Goal: Navigation & Orientation: Understand site structure

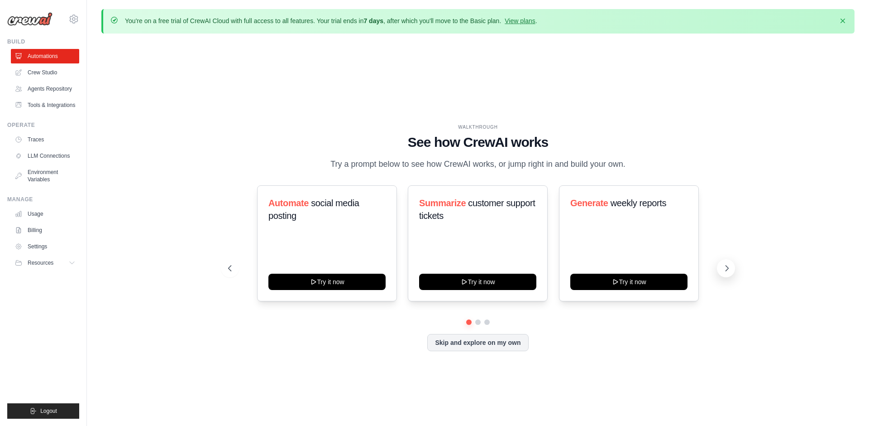
click at [724, 266] on icon at bounding box center [727, 268] width 9 height 9
click at [50, 230] on link "Billing" at bounding box center [46, 230] width 68 height 14
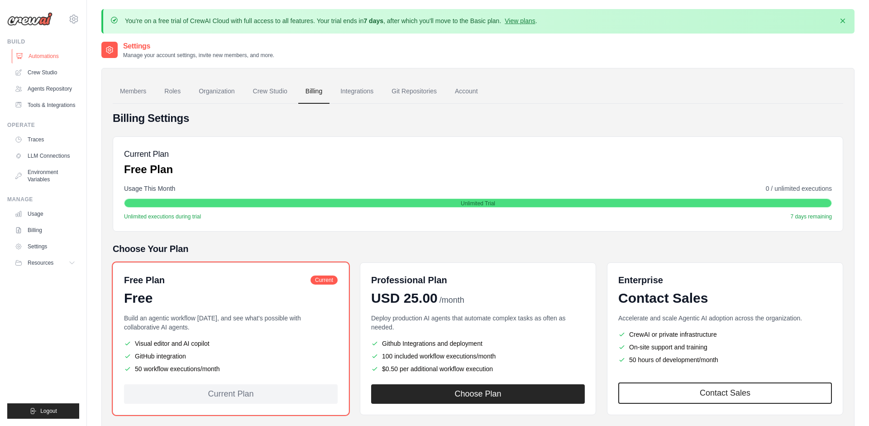
click at [53, 53] on link "Automations" at bounding box center [46, 56] width 68 height 14
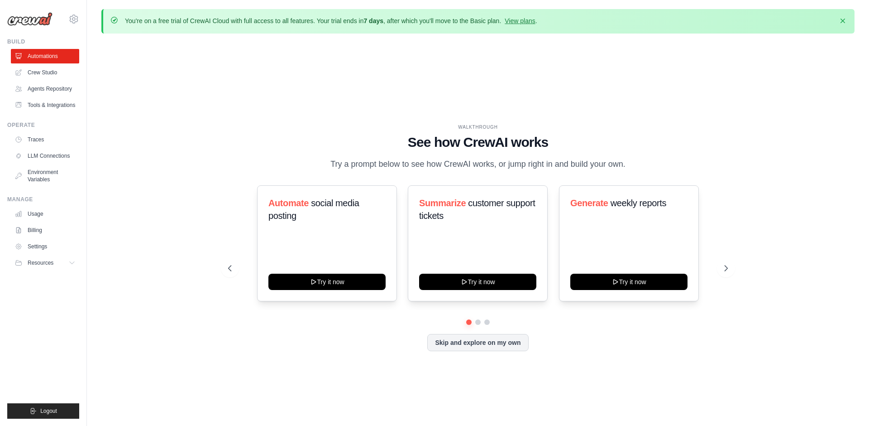
scroll to position [31, 0]
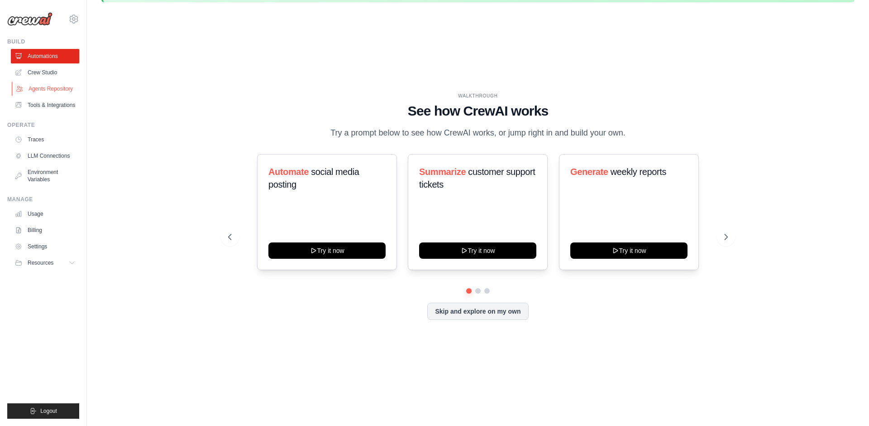
click at [57, 89] on link "Agents Repository" at bounding box center [46, 88] width 68 height 14
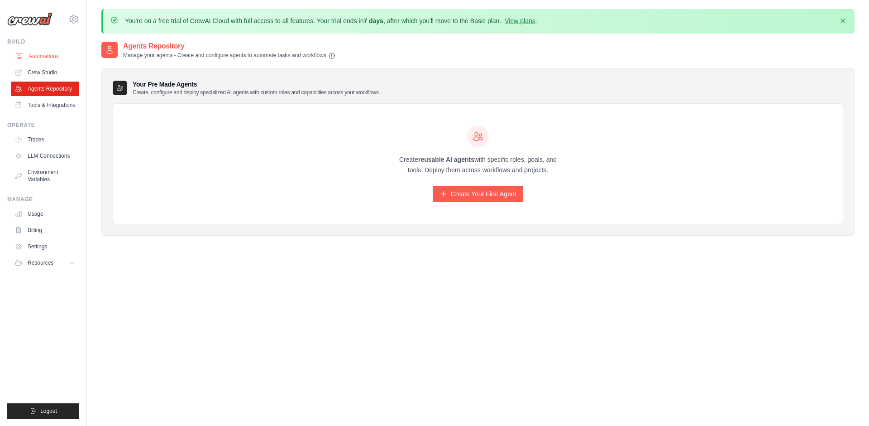
click at [57, 58] on link "Automations" at bounding box center [46, 56] width 68 height 14
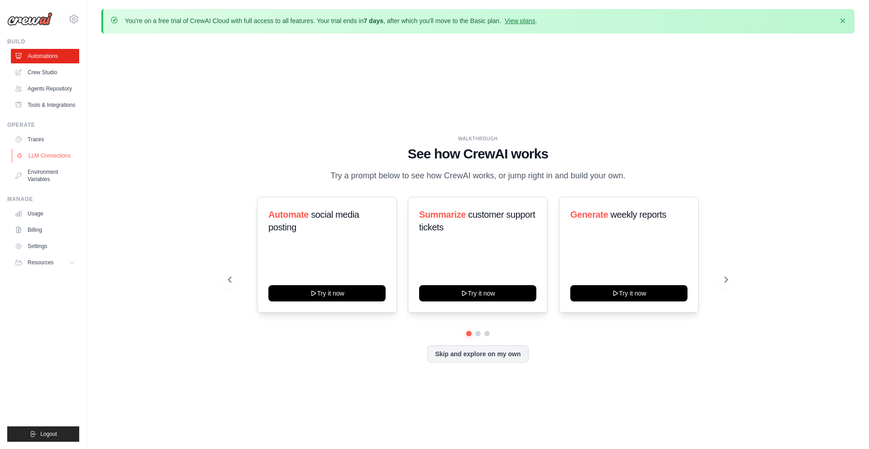
click at [42, 157] on link "LLM Connections" at bounding box center [46, 156] width 68 height 14
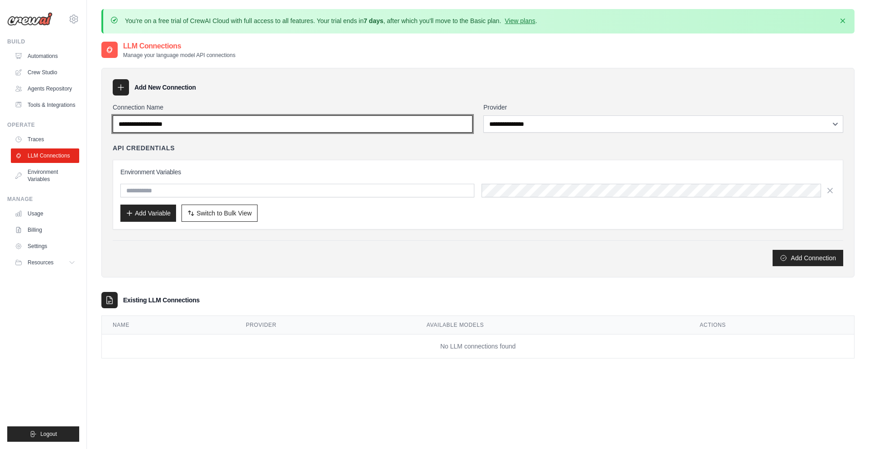
click at [457, 122] on input "Connection Name" at bounding box center [293, 123] width 360 height 17
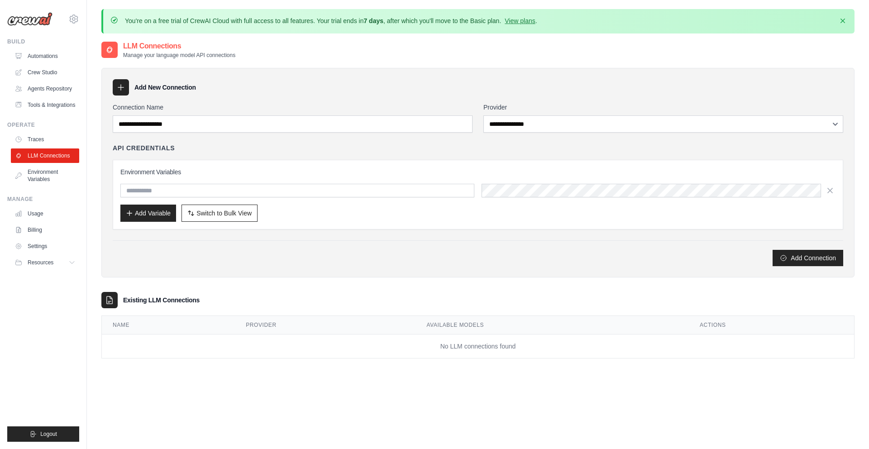
click at [413, 99] on div "**********" at bounding box center [477, 173] width 753 height 210
click at [527, 19] on link "View plans" at bounding box center [520, 20] width 30 height 7
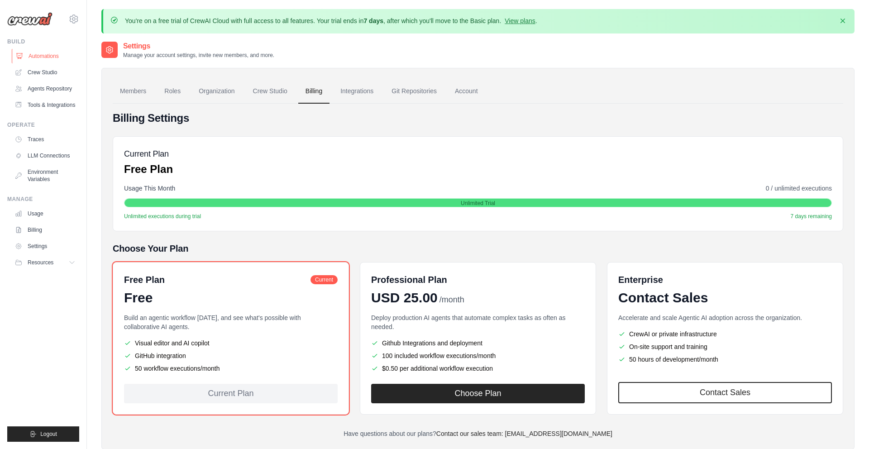
click at [47, 55] on link "Automations" at bounding box center [46, 56] width 68 height 14
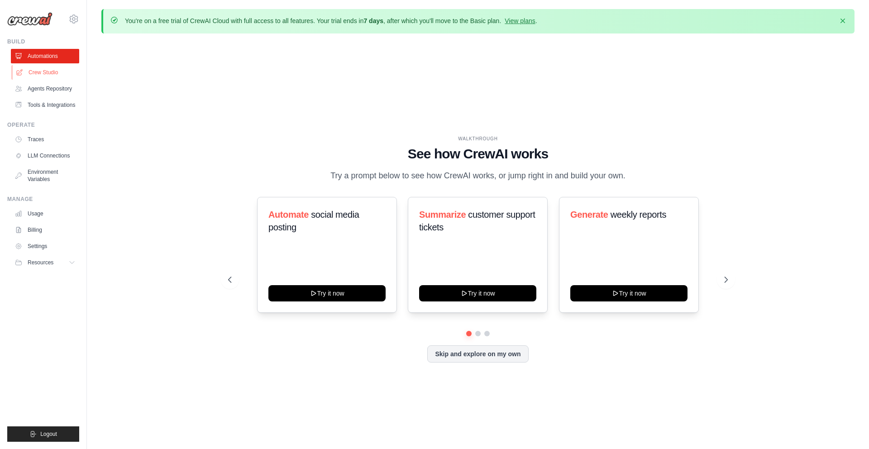
click at [45, 79] on link "Crew Studio" at bounding box center [46, 72] width 68 height 14
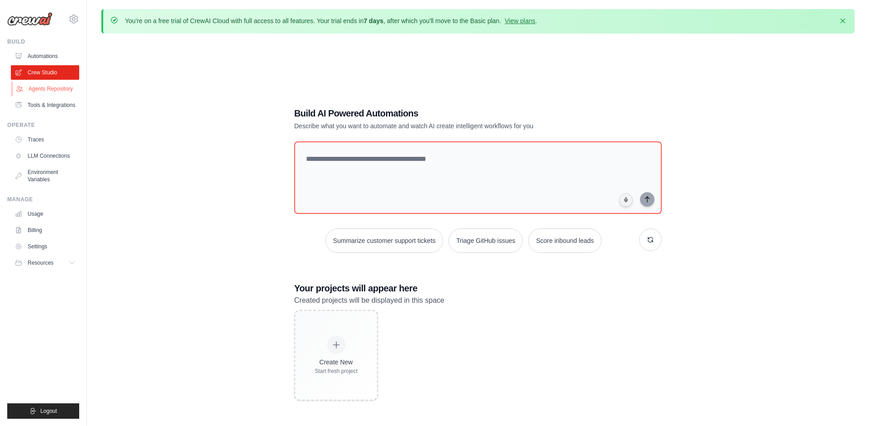
click at [46, 88] on link "Agents Repository" at bounding box center [46, 88] width 68 height 14
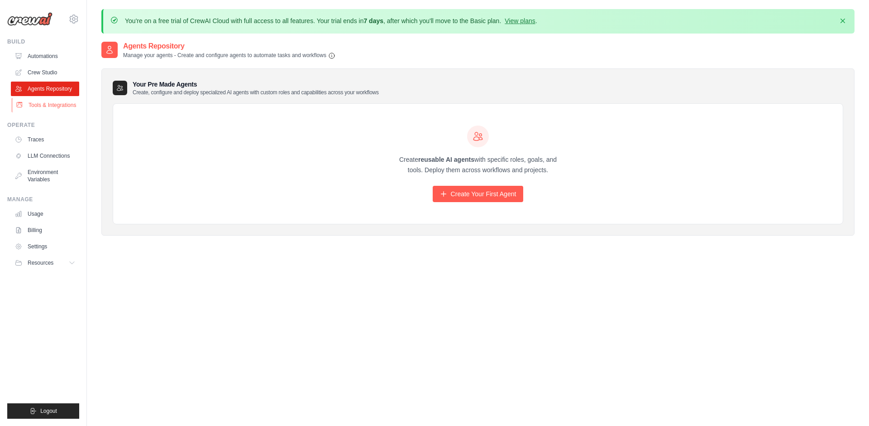
click at [54, 107] on link "Tools & Integrations" at bounding box center [46, 105] width 68 height 14
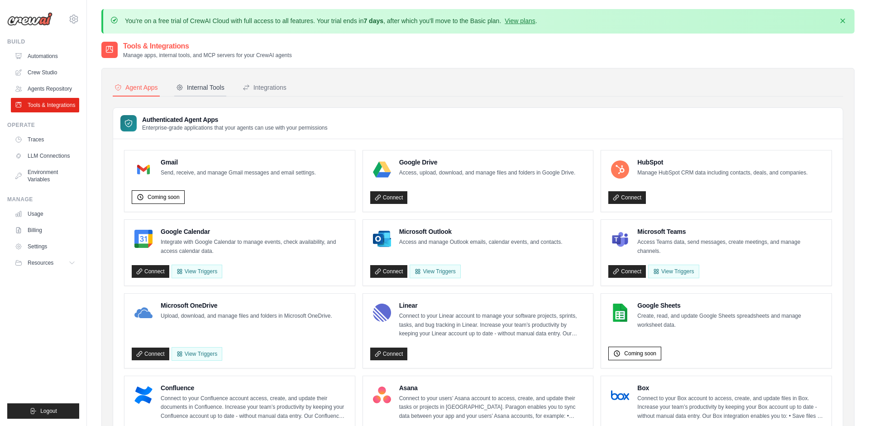
click at [201, 88] on div "Internal Tools" at bounding box center [200, 87] width 48 height 9
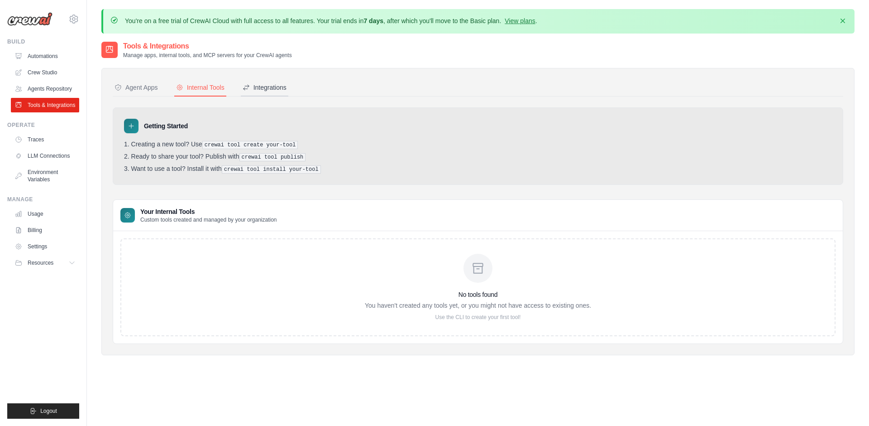
click at [278, 88] on div "Integrations" at bounding box center [265, 87] width 44 height 9
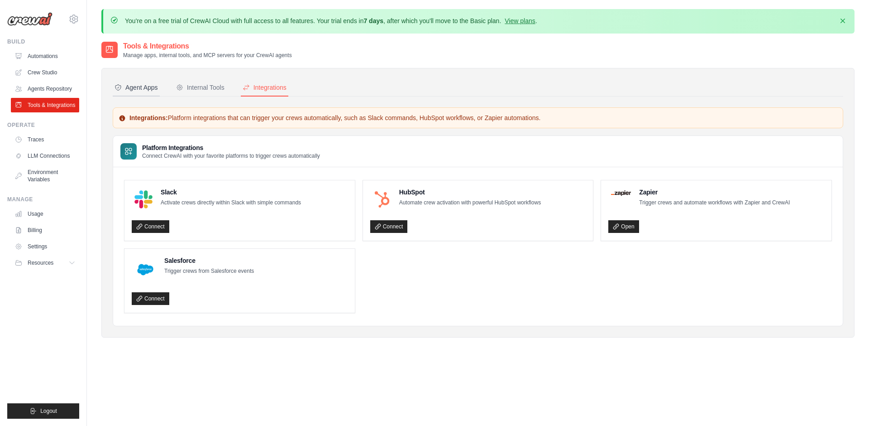
click at [156, 84] on div "Agent Apps" at bounding box center [136, 87] width 43 height 9
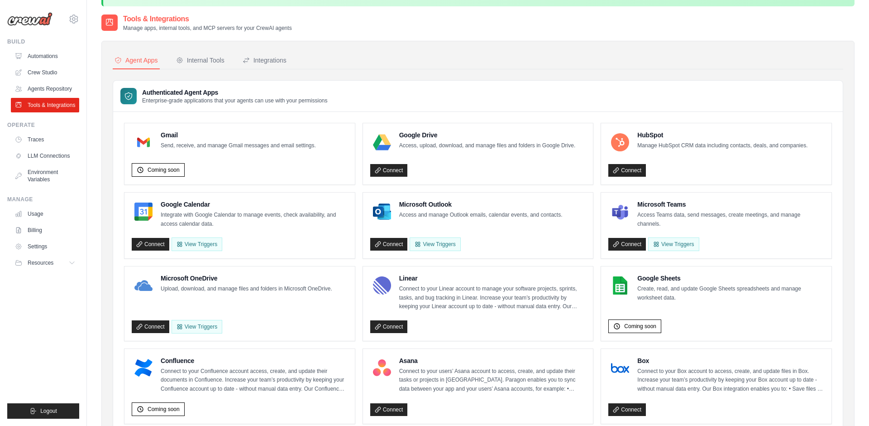
scroll to position [28, 0]
click at [209, 247] on button "View Triggers" at bounding box center [197, 243] width 51 height 14
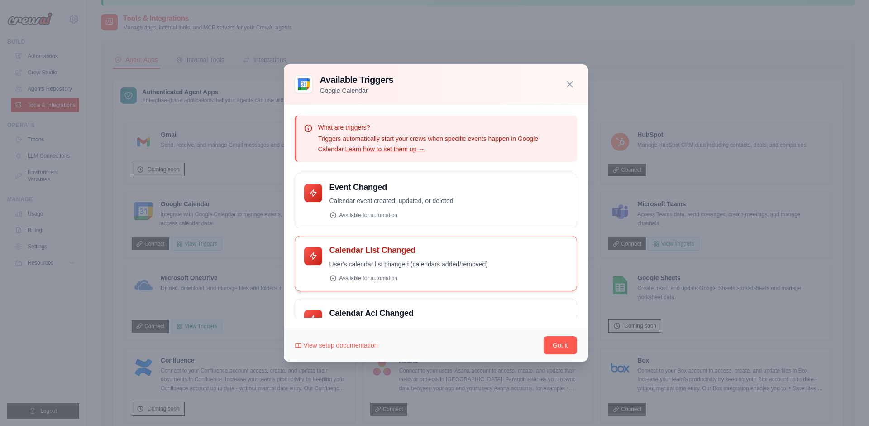
scroll to position [100, 0]
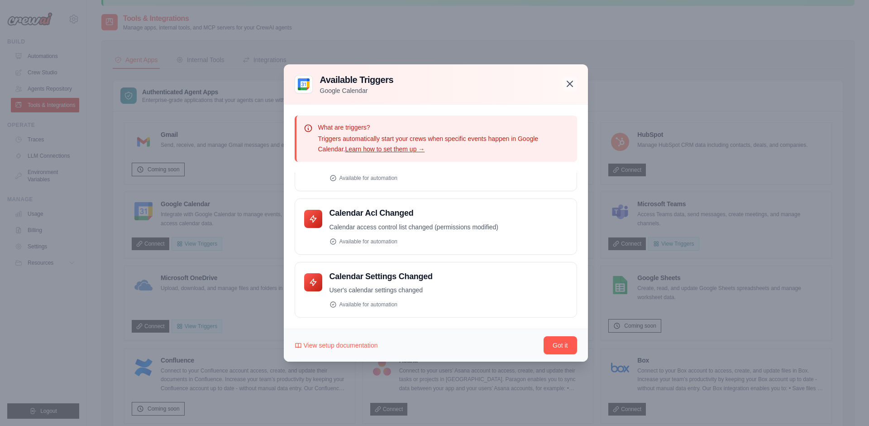
click at [573, 80] on icon "button" at bounding box center [570, 83] width 11 height 11
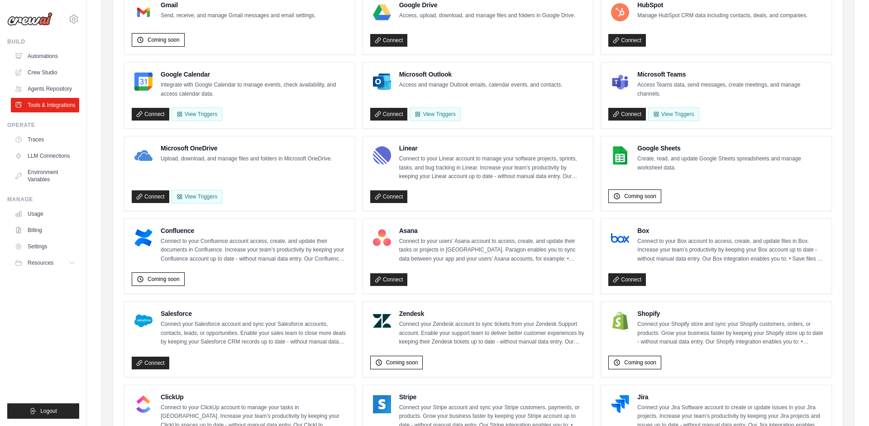
scroll to position [472, 0]
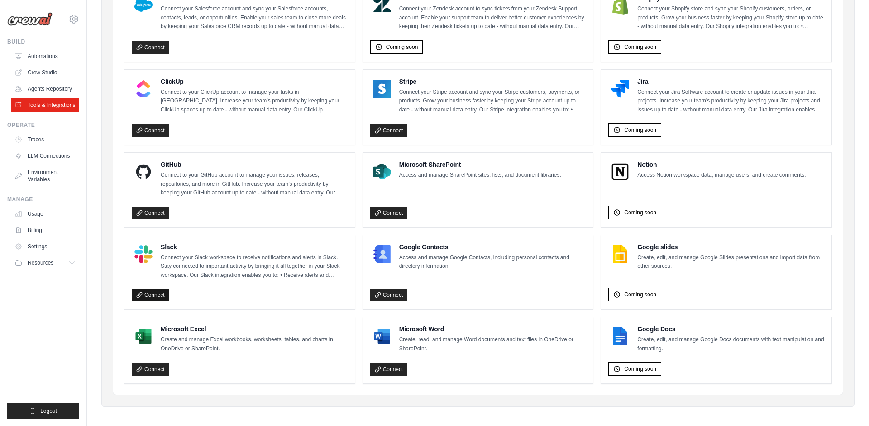
click at [155, 295] on link "Connect" at bounding box center [151, 294] width 38 height 13
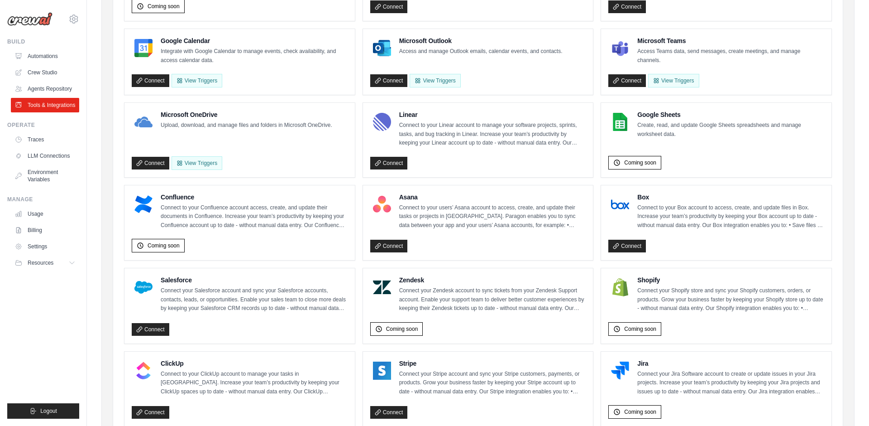
scroll to position [0, 0]
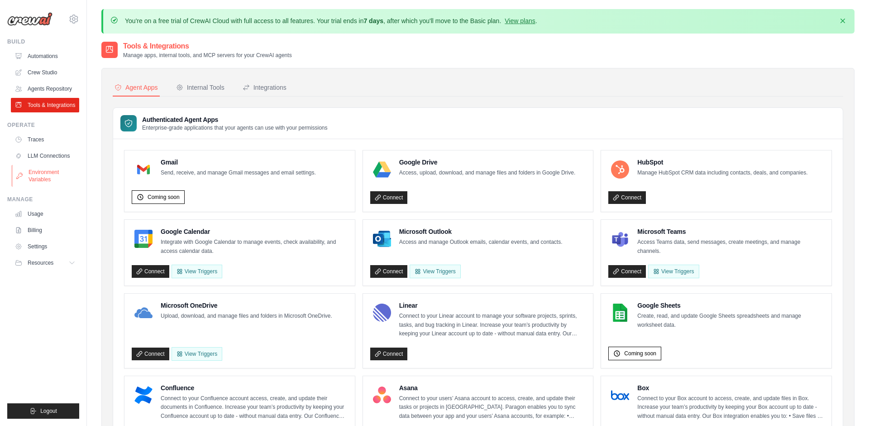
click at [59, 165] on link "Environment Variables" at bounding box center [46, 176] width 68 height 22
click at [57, 150] on link "LLM Connections" at bounding box center [46, 156] width 68 height 14
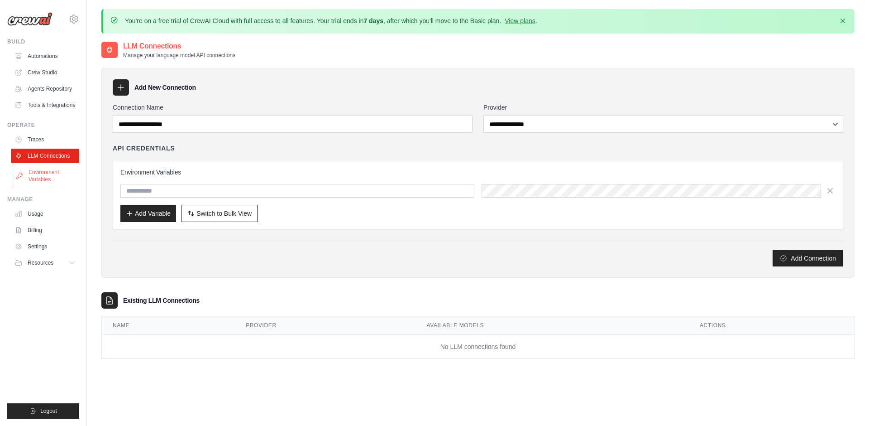
click at [52, 182] on link "Environment Variables" at bounding box center [46, 176] width 68 height 22
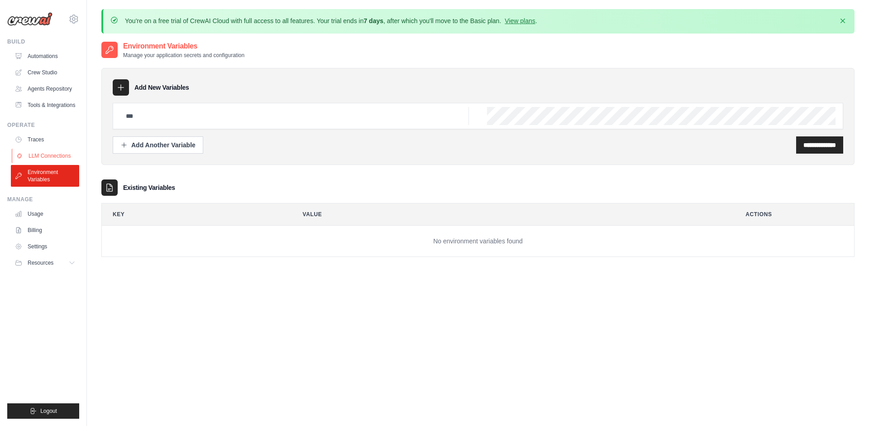
click at [51, 158] on link "LLM Connections" at bounding box center [46, 156] width 68 height 14
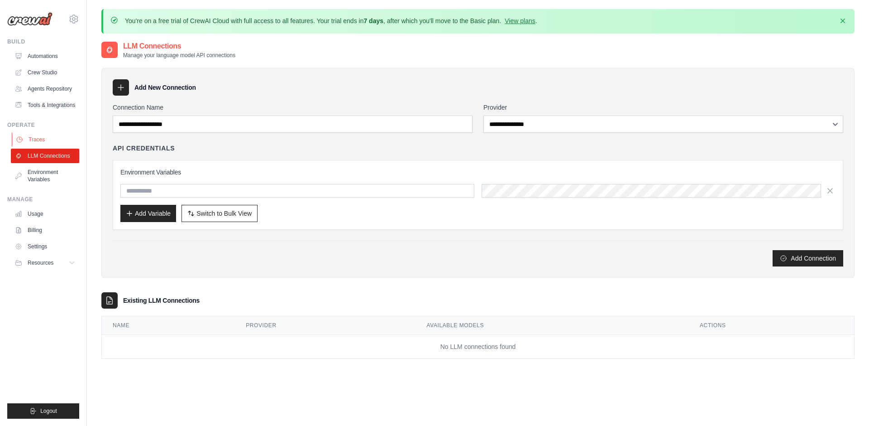
click at [51, 145] on link "Traces" at bounding box center [46, 139] width 68 height 14
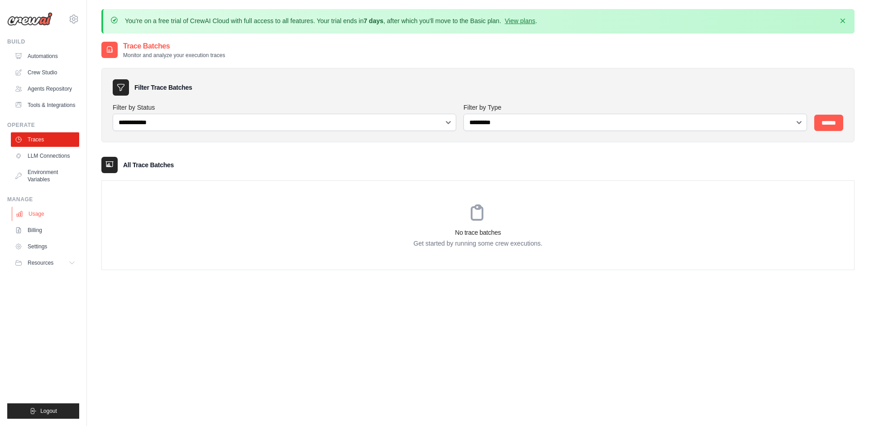
click at [44, 216] on link "Usage" at bounding box center [46, 213] width 68 height 14
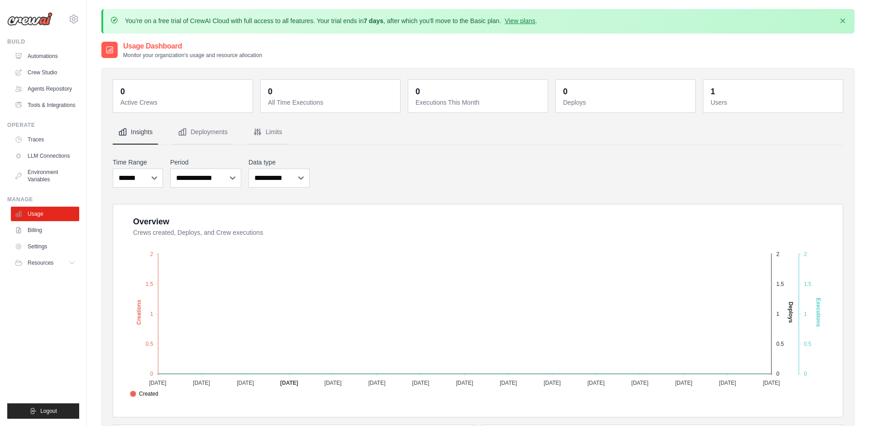
click at [38, 238] on ul "Usage Billing Settings Resources GitHub" at bounding box center [45, 237] width 68 height 63
click at [39, 227] on link "Billing" at bounding box center [46, 230] width 68 height 14
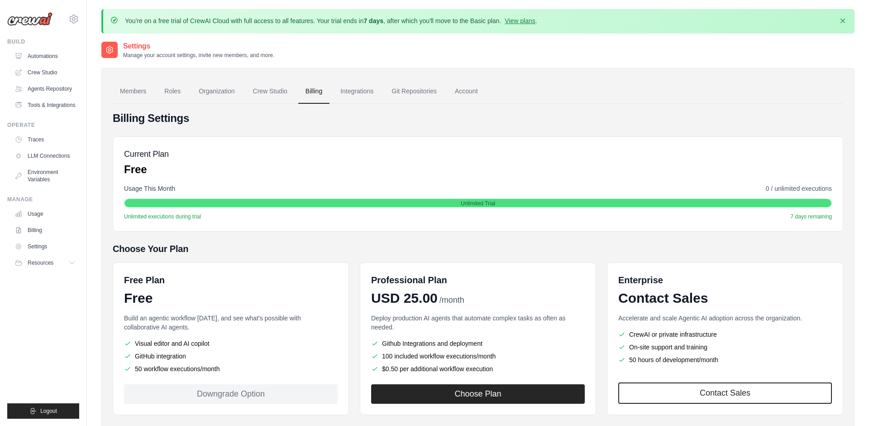
click at [39, 227] on link "Billing" at bounding box center [45, 230] width 68 height 14
click at [44, 258] on button "Resources" at bounding box center [45, 262] width 68 height 14
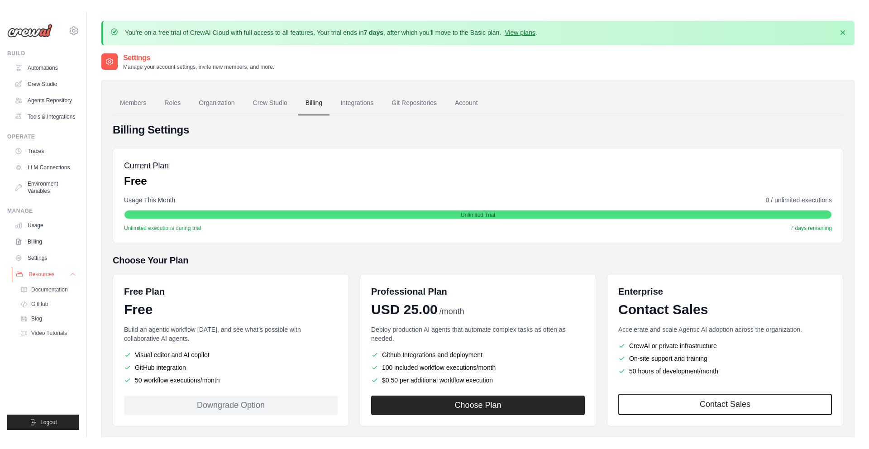
scroll to position [28, 0]
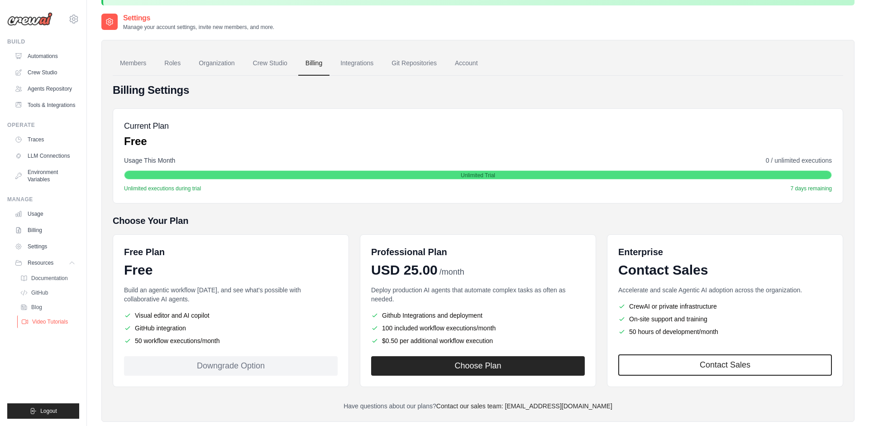
click at [57, 324] on span "Video Tutorials" at bounding box center [50, 321] width 36 height 7
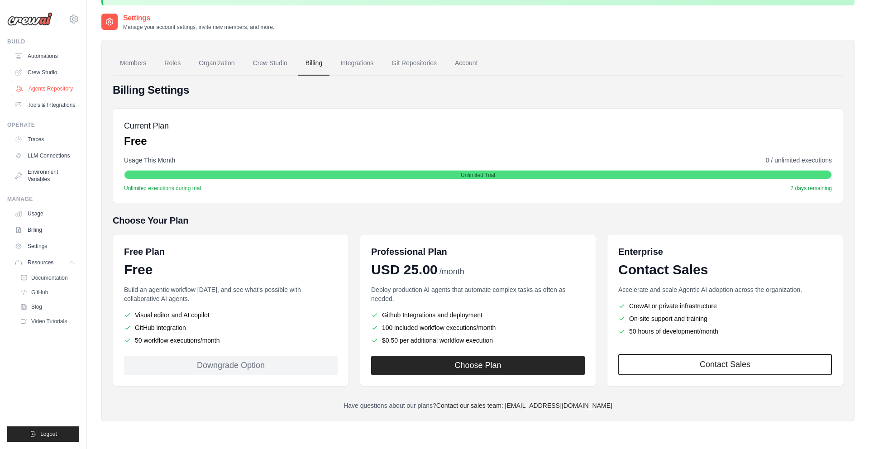
click at [71, 82] on link "Agents Repository" at bounding box center [46, 88] width 68 height 14
